Goal: Information Seeking & Learning: Find specific fact

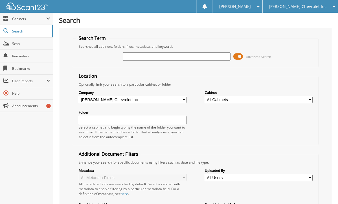
click at [64, 55] on div "Search Term Searches all cabinets, folders, files, metadata, and keywords Advan…" at bounding box center [196, 148] width 274 height 241
click at [140, 56] on input "text" at bounding box center [177, 56] width 108 height 8
type input "267250"
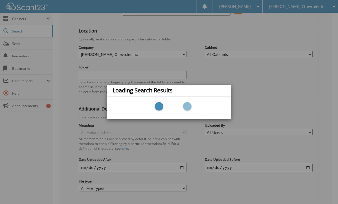
scroll to position [76, 0]
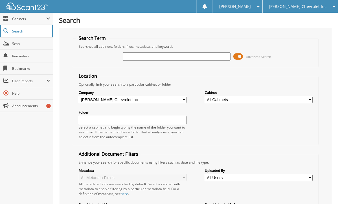
click at [35, 29] on span "Search" at bounding box center [30, 31] width 37 height 5
click at [158, 56] on input "text" at bounding box center [177, 56] width 108 height 8
type input "267250"
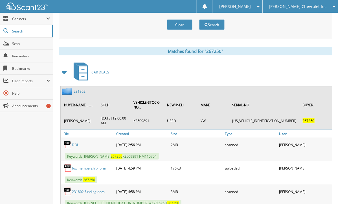
scroll to position [236, 0]
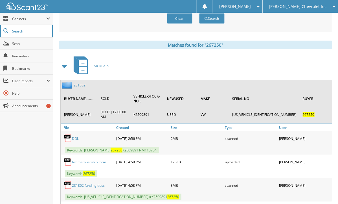
click at [23, 35] on link "Search" at bounding box center [26, 31] width 53 height 12
click at [34, 32] on span "Search" at bounding box center [30, 31] width 37 height 5
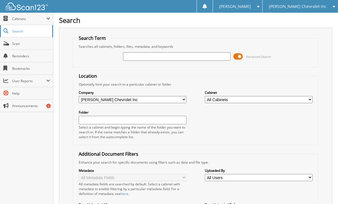
click at [32, 28] on link "Search" at bounding box center [26, 31] width 53 height 12
click at [133, 62] on div "Advanced Search" at bounding box center [196, 56] width 240 height 15
click at [140, 55] on input "text" at bounding box center [177, 56] width 108 height 8
type input "2678"
type input "1"
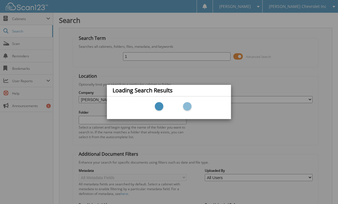
click at [137, 55] on div "Loading Search Results" at bounding box center [169, 102] width 338 height 204
click at [133, 57] on div "Loading Search Results" at bounding box center [169, 102] width 338 height 204
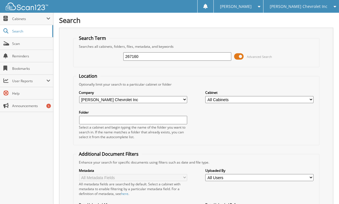
type input "267160"
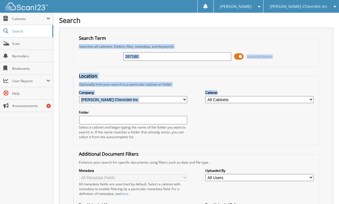
drag, startPoint x: 334, startPoint y: 40, endPoint x: 334, endPoint y: 121, distance: 81.1
click at [149, 57] on input "267160" at bounding box center [177, 56] width 108 height 8
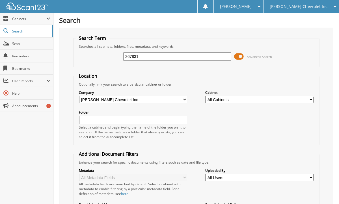
type input "267831"
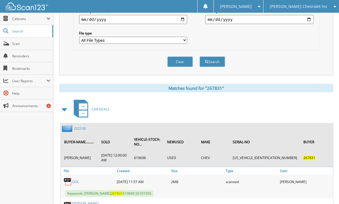
scroll to position [219, 0]
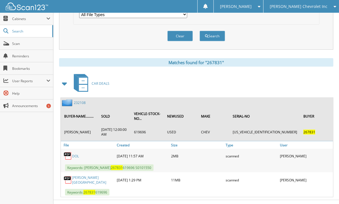
click at [77, 100] on link "232108" at bounding box center [80, 102] width 12 height 5
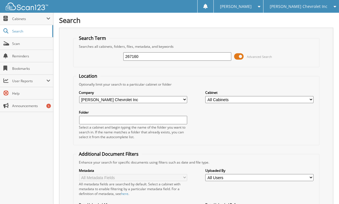
type input "267160"
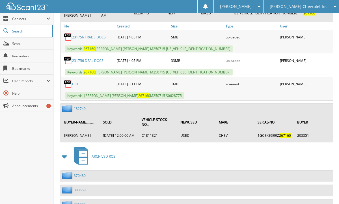
scroll to position [334, 0]
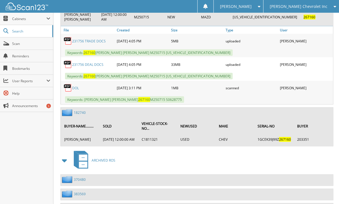
click at [29, 129] on div "Close Cabinets This Company All Companies Search Scan" at bounding box center [26, 108] width 53 height 191
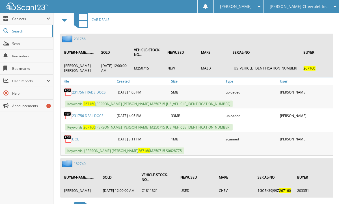
scroll to position [281, 0]
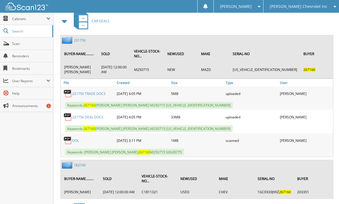
click at [77, 38] on link "231756" at bounding box center [80, 40] width 12 height 5
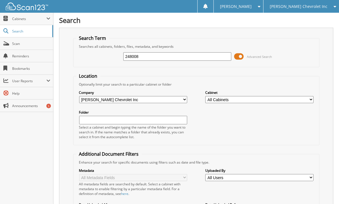
type input "248008"
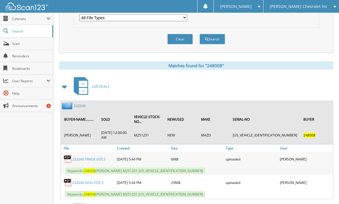
scroll to position [258, 0]
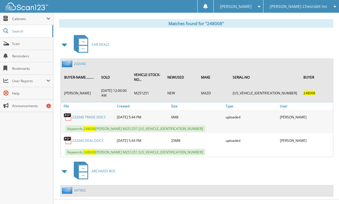
click at [33, 144] on div "Close Cabinets This Company All Companies Search Scan" at bounding box center [26, 108] width 53 height 191
click at [79, 61] on link "232040" at bounding box center [80, 63] width 12 height 5
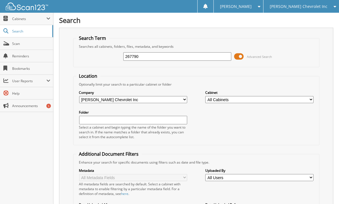
type input "267790"
click at [67, 69] on div "Search Term Searches all cabinets, folders, files, metadata, and keywords 26779…" at bounding box center [196, 148] width 274 height 241
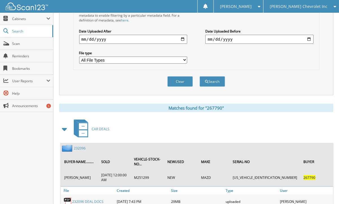
scroll to position [219, 0]
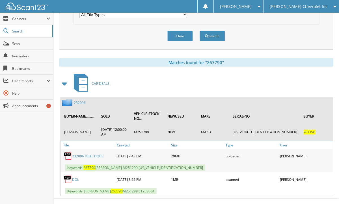
click at [79, 100] on link "232096" at bounding box center [80, 102] width 12 height 5
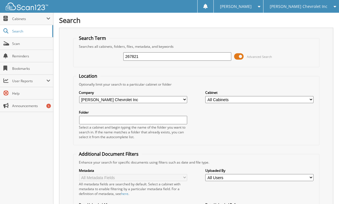
type input "267821"
click at [71, 56] on div "Search Term Searches all cabinets, folders, files, metadata, and keywords 26782…" at bounding box center [196, 148] width 274 height 241
drag, startPoint x: 156, startPoint y: 55, endPoint x: 82, endPoint y: 56, distance: 73.7
click at [82, 56] on div "267821 Advanced Search" at bounding box center [196, 56] width 240 height 15
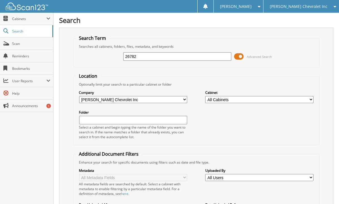
type input "267821"
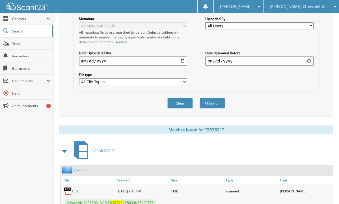
scroll to position [188, 0]
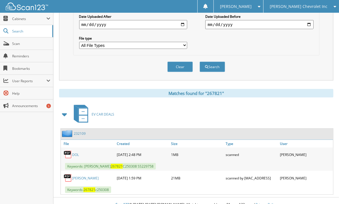
click at [80, 131] on link "232109" at bounding box center [80, 133] width 12 height 5
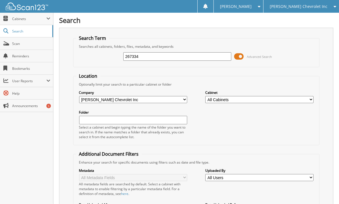
type input "267334"
click at [60, 64] on div "Search Term Searches all cabinets, folders, files, metadata, and keywords 26733…" at bounding box center [196, 148] width 274 height 241
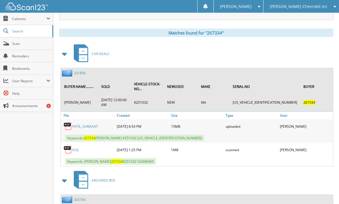
scroll to position [248, 0]
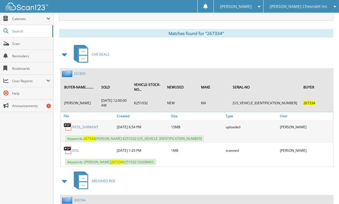
click at [75, 29] on div "Matches found for "267334"" at bounding box center [196, 33] width 274 height 8
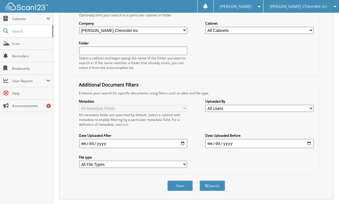
scroll to position [0, 0]
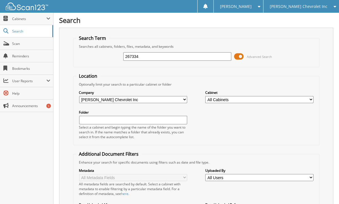
drag, startPoint x: 151, startPoint y: 56, endPoint x: 100, endPoint y: 58, distance: 51.2
click at [100, 58] on div "267334 Advanced Search" at bounding box center [196, 56] width 240 height 15
type input "267501"
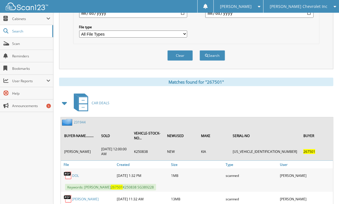
scroll to position [219, 0]
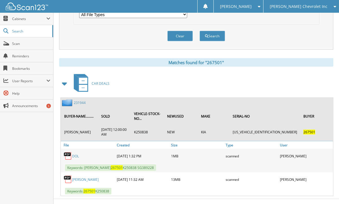
click at [77, 100] on link "231944" at bounding box center [80, 102] width 12 height 5
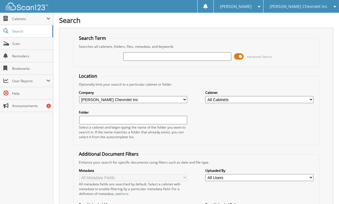
click at [244, 182] on div "Metadata All Metadata Fields All metadata fields are searched by default. Selec…" at bounding box center [196, 203] width 240 height 76
click at [67, 51] on div "Search Term Searches all cabinets, folders, files, metadata, and keywords Advan…" at bounding box center [196, 148] width 274 height 241
click at [144, 60] on input "text" at bounding box center [177, 56] width 108 height 8
type input "267623"
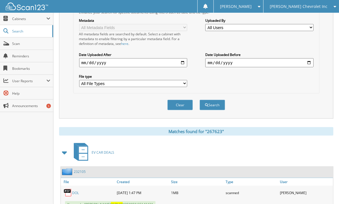
scroll to position [166, 0]
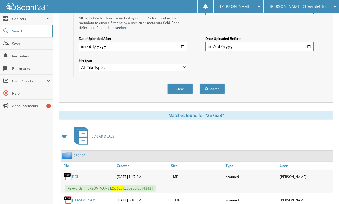
click at [73, 71] on fieldset "Additional Document Filters Enhance your search for specific documents using fi…" at bounding box center [196, 31] width 246 height 93
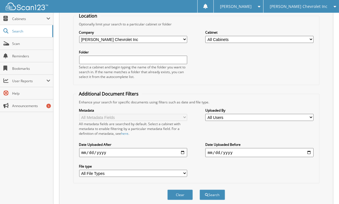
scroll to position [6, 0]
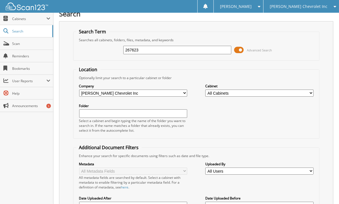
drag, startPoint x: 143, startPoint y: 52, endPoint x: 96, endPoint y: 45, distance: 47.8
click at [96, 45] on div "267623 Advanced Search" at bounding box center [196, 49] width 240 height 15
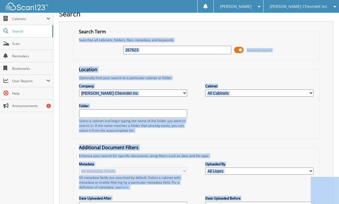
drag, startPoint x: 337, startPoint y: 19, endPoint x: 331, endPoint y: 177, distance: 158.6
click at [24, 25] on body "[PERSON_NAME] Settings Logout [PERSON_NAME] Chevrolet Inc Hyundai of [PERSON_NA…" at bounding box center [169, 194] width 339 height 400
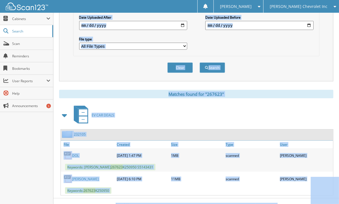
scroll to position [188, 0]
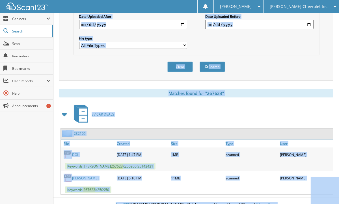
click at [305, 103] on div "EV CAR DEALS" at bounding box center [196, 114] width 274 height 22
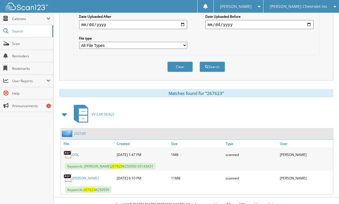
click at [305, 103] on div "EV CAR DEALS" at bounding box center [196, 114] width 274 height 22
click at [76, 131] on link "232105" at bounding box center [80, 133] width 12 height 5
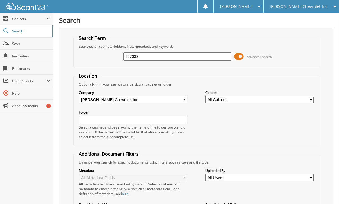
type input "267033"
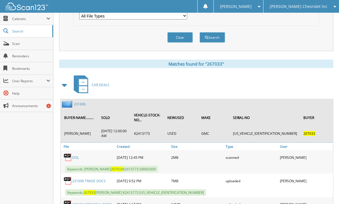
scroll to position [318, 0]
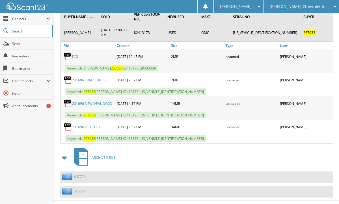
click at [25, 146] on div "Close Cabinets This Company All Companies Search Scan" at bounding box center [26, 108] width 53 height 191
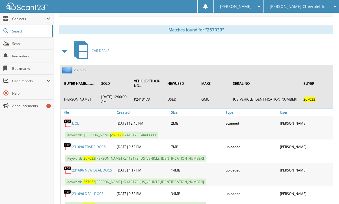
scroll to position [251, 0]
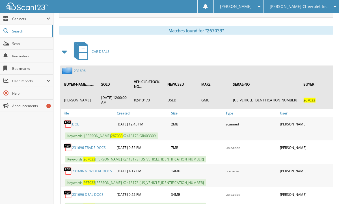
click at [77, 68] on link "231696" at bounding box center [80, 70] width 12 height 5
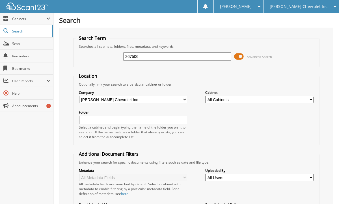
type input "267506"
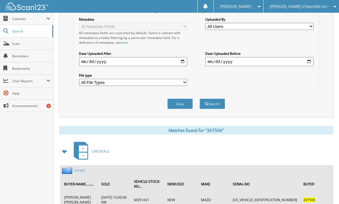
scroll to position [219, 0]
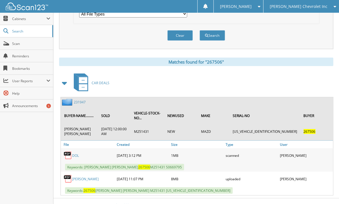
click at [80, 100] on link "231947" at bounding box center [80, 102] width 12 height 5
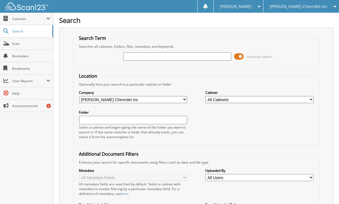
click at [144, 61] on div "Advanced Search" at bounding box center [196, 56] width 240 height 15
click at [144, 59] on div "Advanced Search" at bounding box center [196, 56] width 240 height 15
click at [139, 53] on input "text" at bounding box center [177, 56] width 108 height 8
type input "267258"
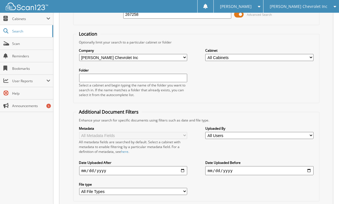
scroll to position [27, 0]
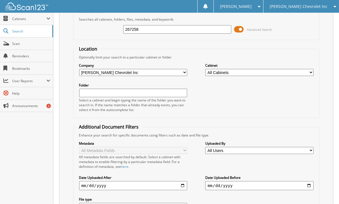
click at [72, 54] on div "Search Term Searches all cabinets, folders, files, metadata, and keywords 26725…" at bounding box center [196, 121] width 274 height 241
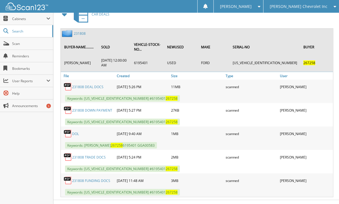
scroll to position [288, 0]
click at [41, 133] on div "Close Cabinets This Company All Companies Search Scan" at bounding box center [26, 108] width 53 height 191
click at [77, 31] on link "231808" at bounding box center [80, 33] width 12 height 5
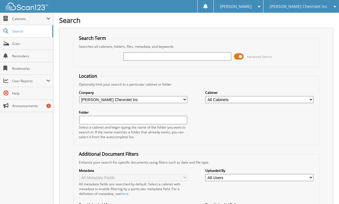
click at [31, 55] on span "Reminders" at bounding box center [31, 56] width 38 height 5
drag, startPoint x: 71, startPoint y: 66, endPoint x: 147, endPoint y: 56, distance: 77.0
drag, startPoint x: 147, startPoint y: 56, endPoint x: 141, endPoint y: 55, distance: 6.3
click at [141, 55] on input "text" at bounding box center [177, 56] width 108 height 8
type input "267194"
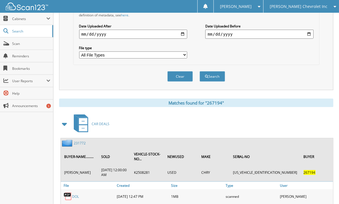
scroll to position [219, 0]
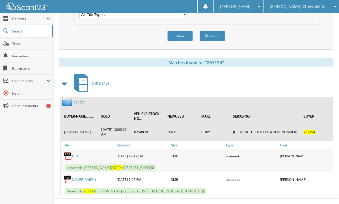
click at [17, 140] on div "Close Cabinets This Company All Companies Search Scan" at bounding box center [26, 108] width 53 height 191
click at [80, 100] on link "231772" at bounding box center [80, 102] width 12 height 5
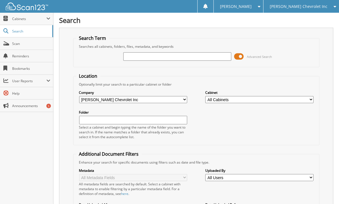
click at [66, 79] on div "Search Term Searches all cabinets, folders, files, metadata, and keywords Advan…" at bounding box center [196, 148] width 274 height 241
click at [168, 48] on div "Searches all cabinets, folders, files, metadata, and keywords" at bounding box center [196, 46] width 240 height 5
click at [151, 57] on input "text" at bounding box center [177, 56] width 108 height 8
type input "267270"
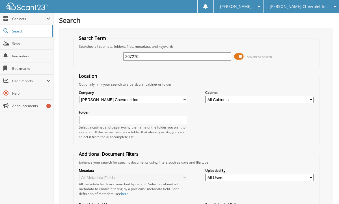
drag, startPoint x: 342, startPoint y: 43, endPoint x: 337, endPoint y: 169, distance: 126.1
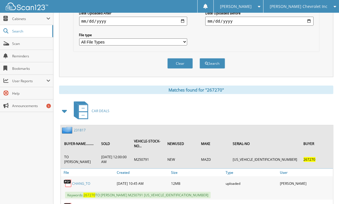
scroll to position [219, 0]
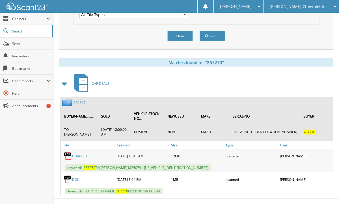
drag, startPoint x: 341, startPoint y: 109, endPoint x: 336, endPoint y: 26, distance: 83.5
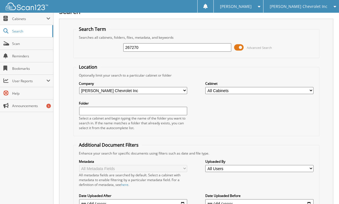
scroll to position [0, 0]
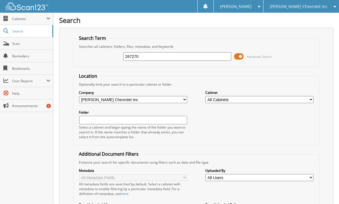
click at [154, 61] on div "267270 Advanced Search" at bounding box center [196, 56] width 240 height 15
click at [147, 55] on input "267270" at bounding box center [177, 56] width 108 height 8
type input "267670"
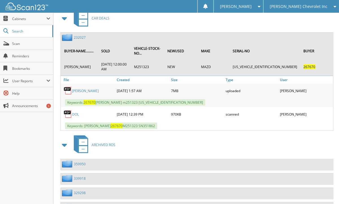
scroll to position [286, 0]
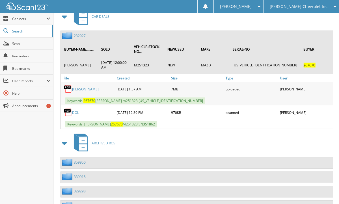
click at [37, 150] on div "Close Cabinets This Company All Companies Search Scan" at bounding box center [26, 108] width 53 height 191
click at [29, 137] on div "Close Cabinets This Company All Companies Search Scan" at bounding box center [26, 108] width 53 height 191
click at [82, 33] on link "232027" at bounding box center [80, 35] width 12 height 5
